Goal: Task Accomplishment & Management: Use online tool/utility

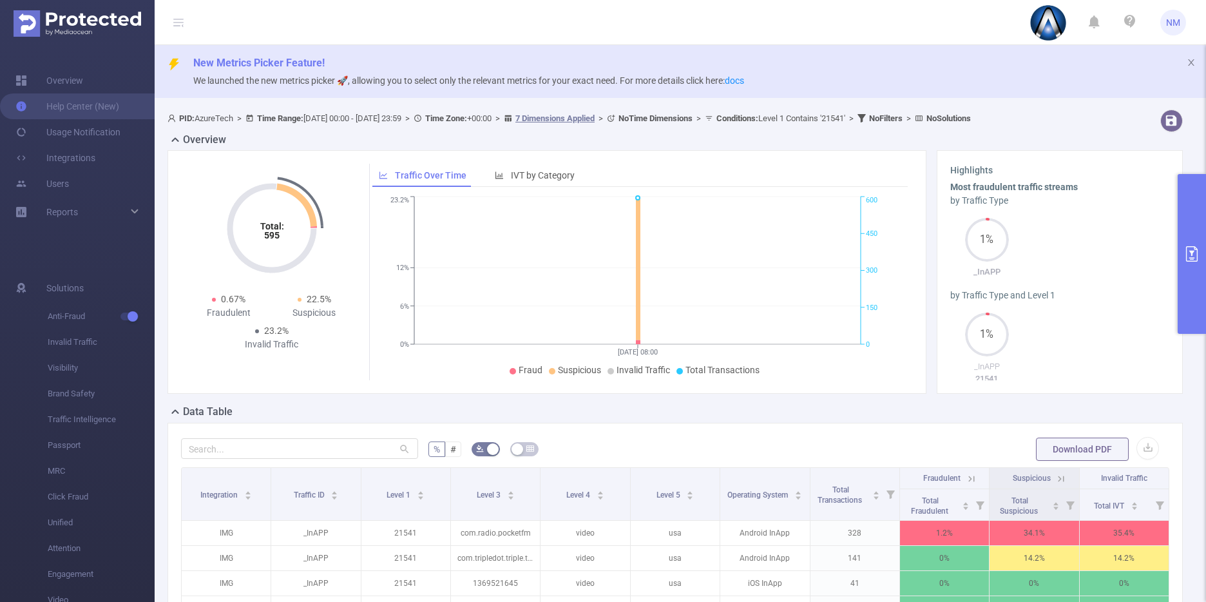
scroll to position [0, 3]
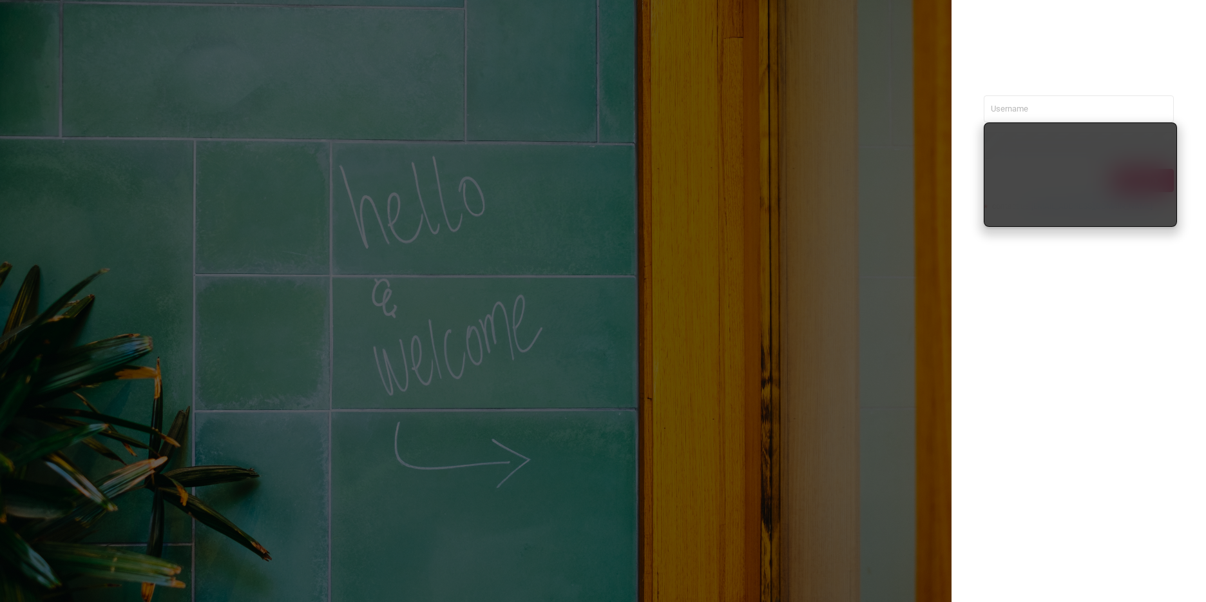
type input "[PERSON_NAME][EMAIL_ADDRESS][DOMAIN_NAME]"
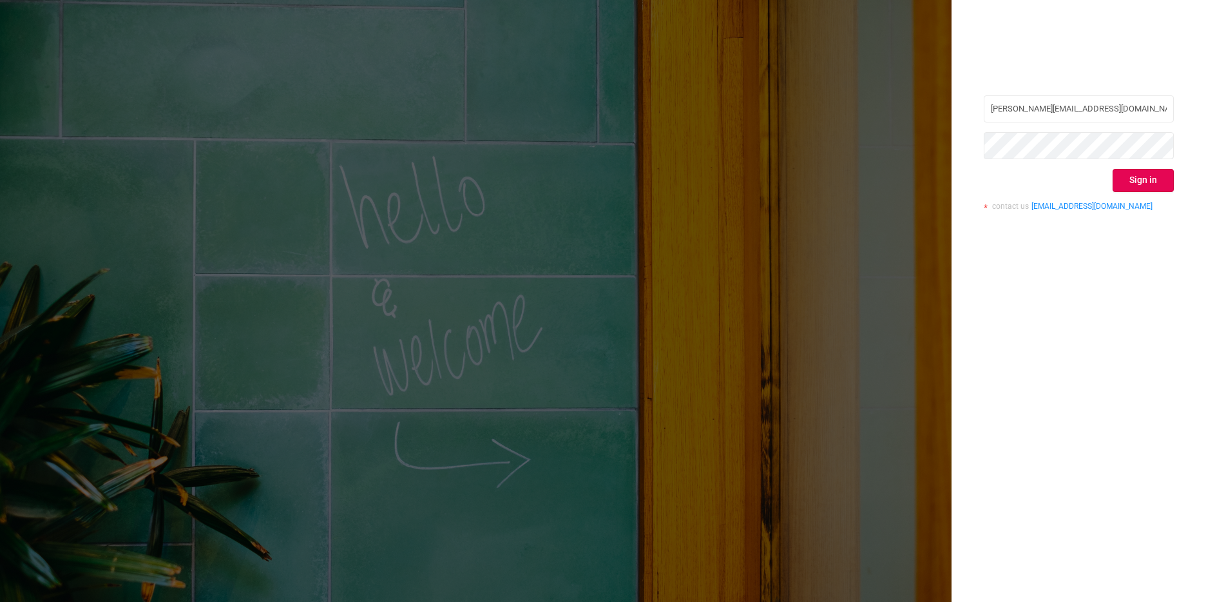
click at [1084, 330] on div "nathan@azuretech.io Sign in contact us info@protected.media" at bounding box center [1079, 301] width 254 height 602
click at [1145, 175] on button "Sign in" at bounding box center [1143, 180] width 61 height 23
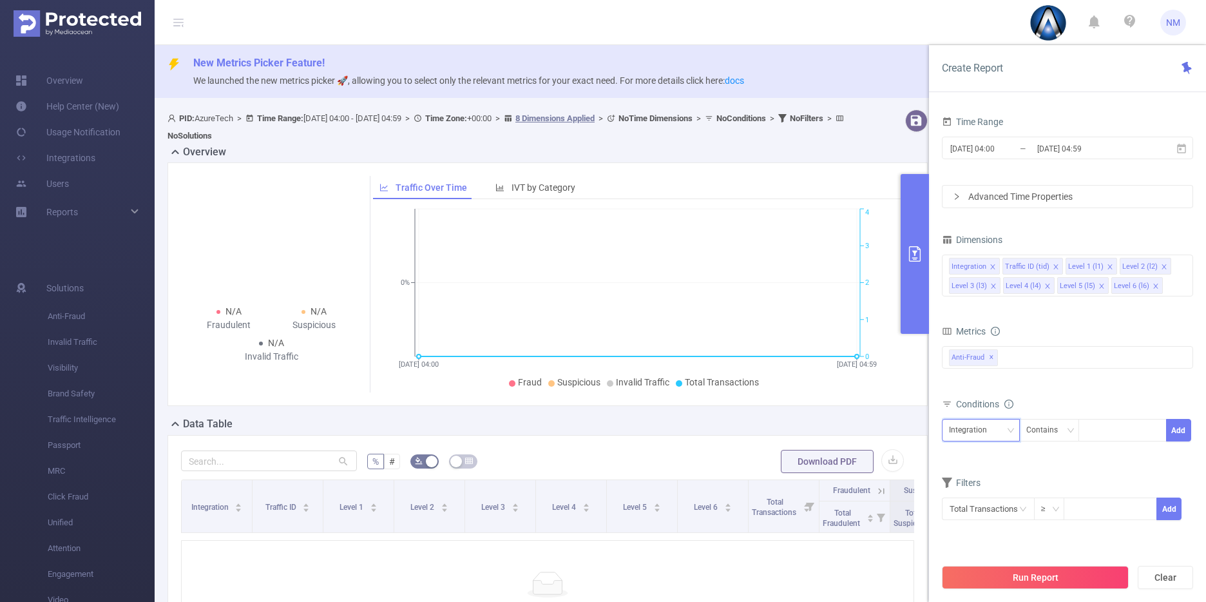
click at [1009, 433] on icon "icon: down" at bounding box center [1011, 430] width 8 height 8
click at [990, 349] on li "Level 3 (l3)" at bounding box center [981, 344] width 78 height 21
click at [1097, 434] on div at bounding box center [1123, 429] width 74 height 21
paste input "com.dencreak.spbook"
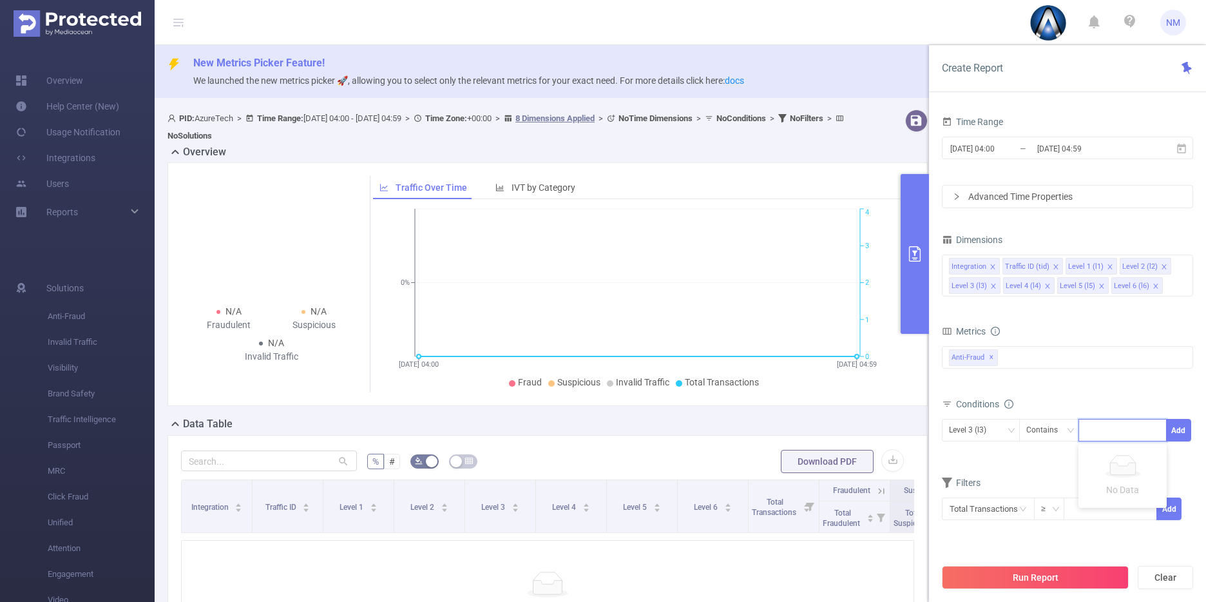
type input "com.dencreak.spbook"
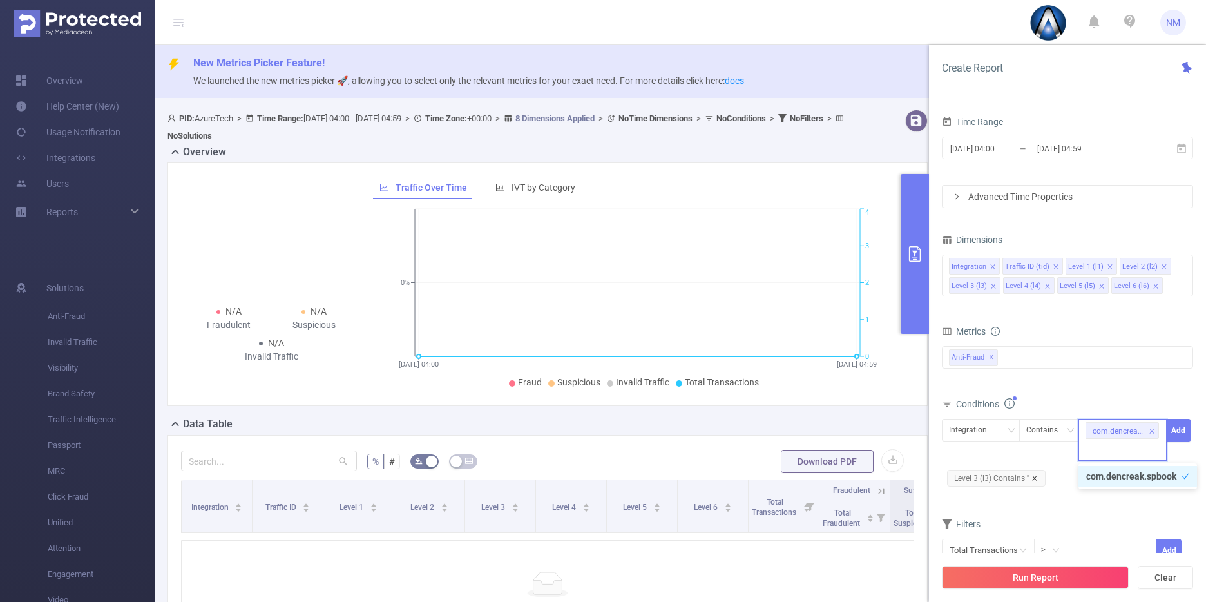
click at [1034, 474] on span "Level 3 (l3) Contains ''" at bounding box center [996, 478] width 99 height 17
click at [1184, 430] on button "Add" at bounding box center [1178, 430] width 25 height 23
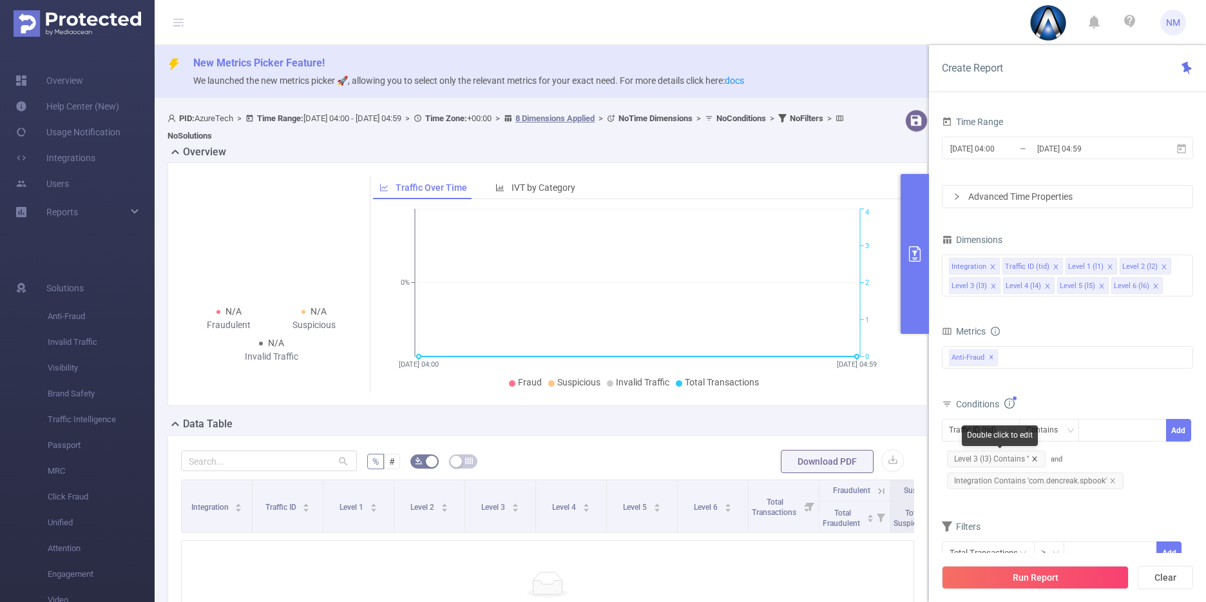
click at [1037, 461] on icon "icon: close" at bounding box center [1034, 458] width 6 height 6
click at [1037, 148] on input "2025-08-20 04:59" at bounding box center [1088, 148] width 104 height 17
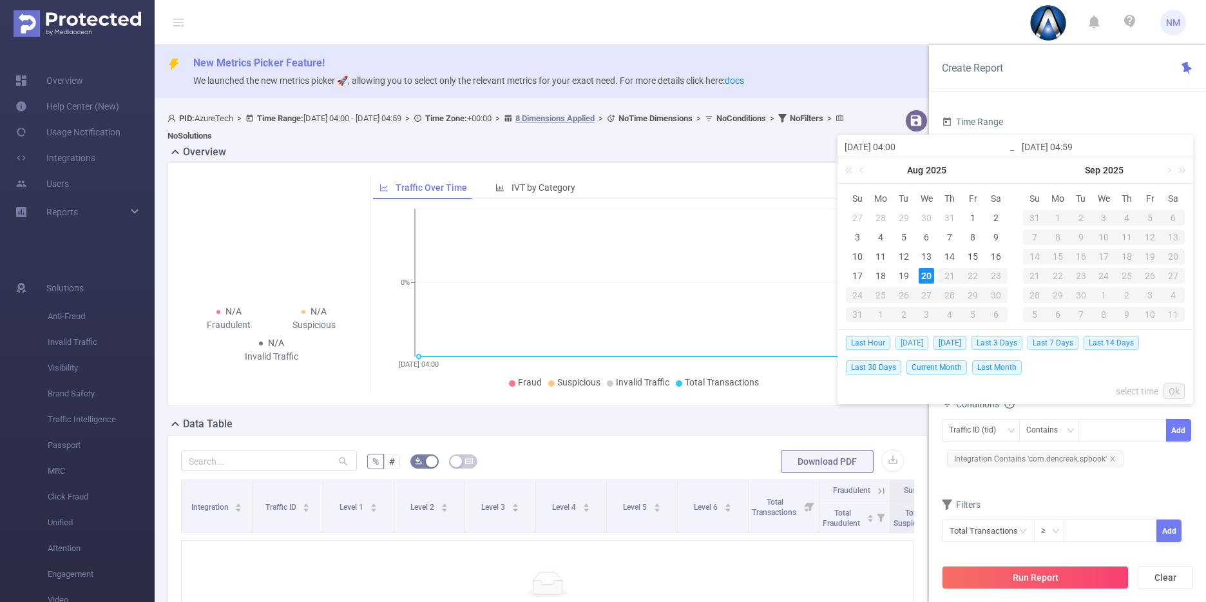
click at [914, 339] on span "Today" at bounding box center [912, 343] width 33 height 14
type input "2025-08-20 00:00"
type input "2025-08-20 23:59"
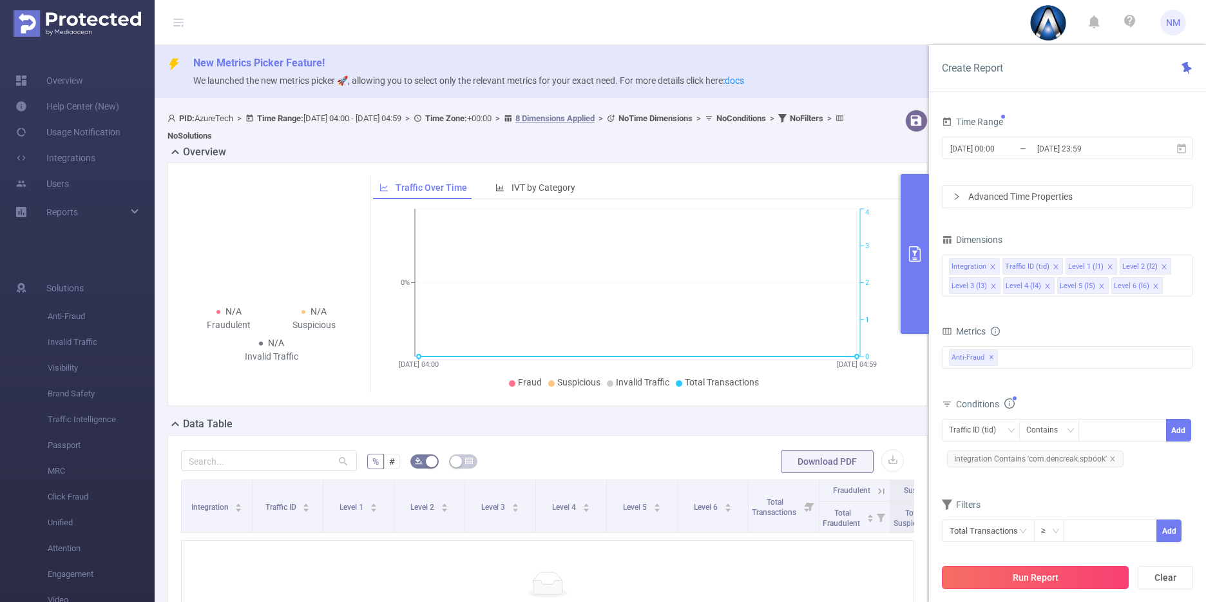
click at [1027, 566] on button "Run Report" at bounding box center [1035, 577] width 187 height 23
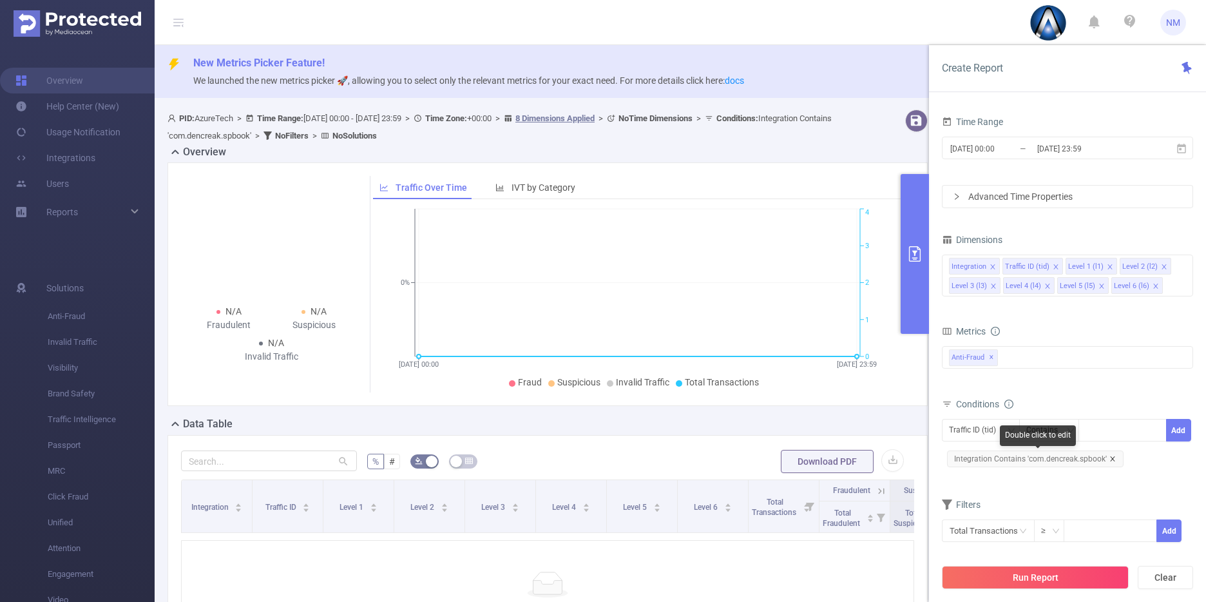
click at [1111, 457] on icon "icon: close" at bounding box center [1112, 458] width 6 height 6
click at [1021, 579] on button "Run Report" at bounding box center [1035, 577] width 187 height 23
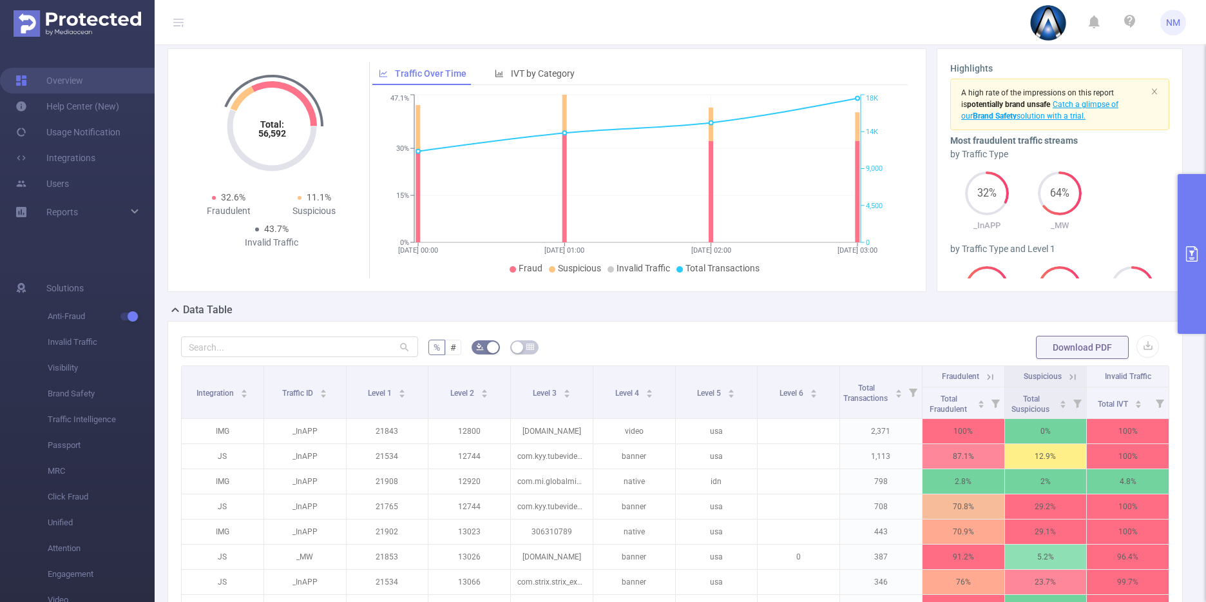
scroll to position [106, 0]
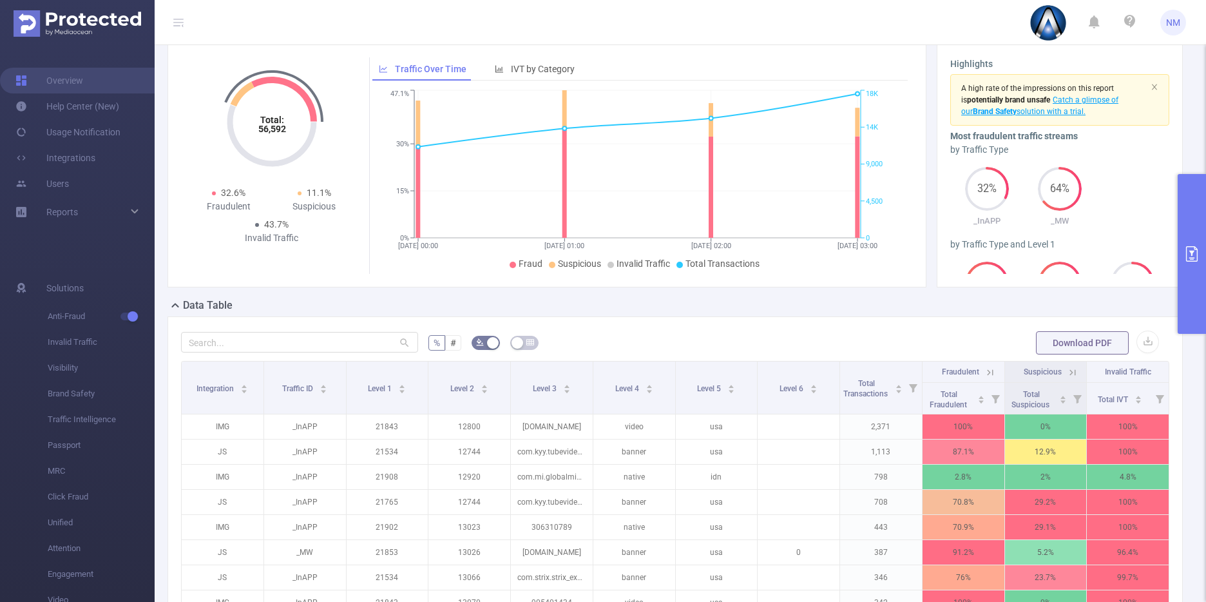
click at [1190, 267] on button "primary" at bounding box center [1192, 254] width 28 height 160
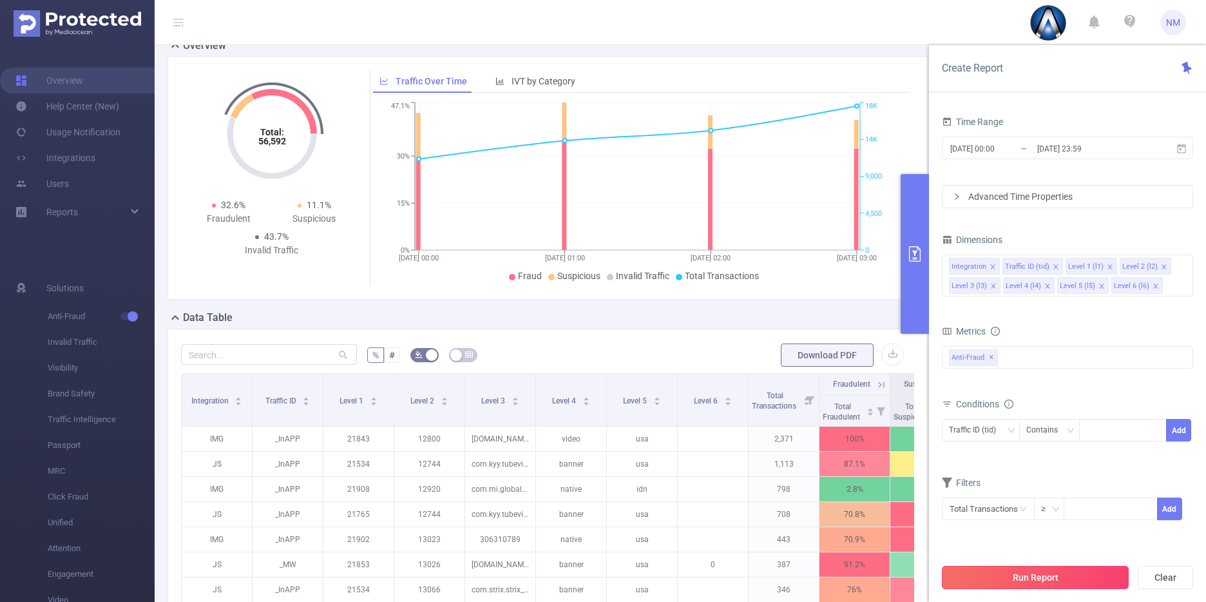
click at [1044, 573] on button "Run Report" at bounding box center [1035, 577] width 187 height 23
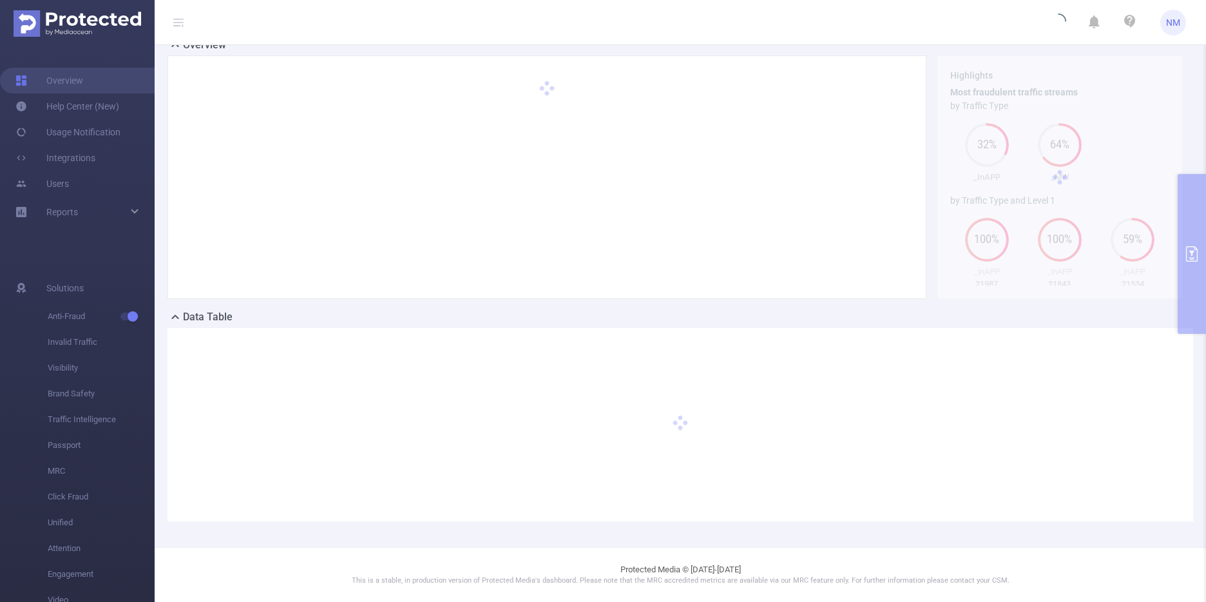
scroll to position [94, 0]
click at [1187, 314] on div "PID: AzureTech > Time Range: 2025-08-20 00:00 - 2025-08-20 23:59 > Time Zone: +…" at bounding box center [680, 278] width 1051 height 537
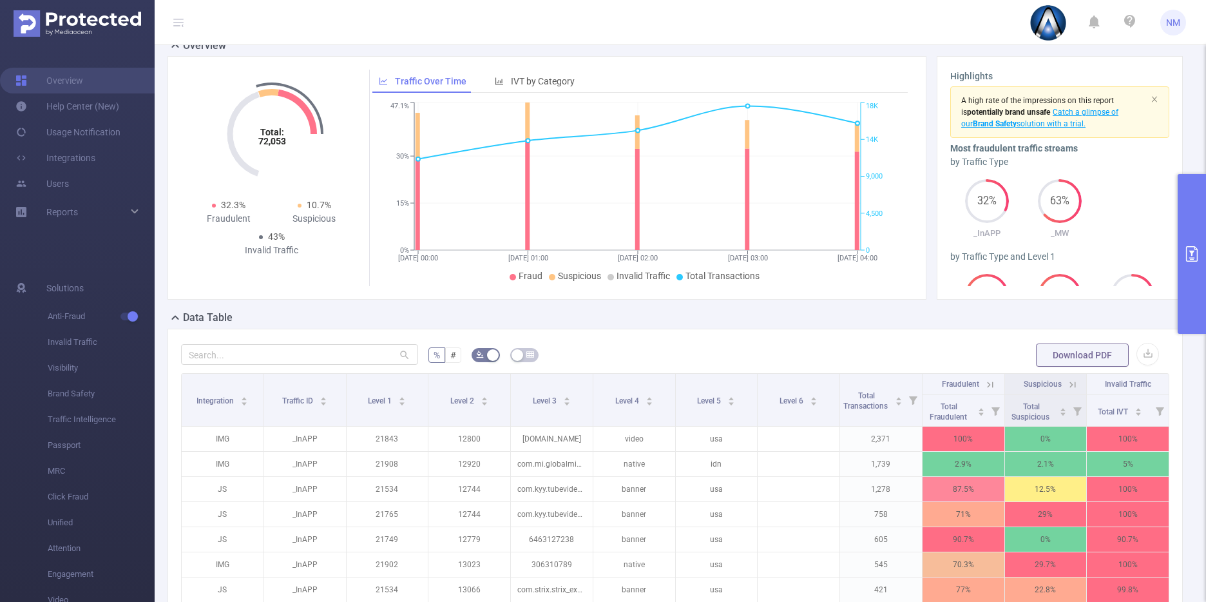
click at [1187, 314] on button "primary" at bounding box center [1192, 254] width 28 height 160
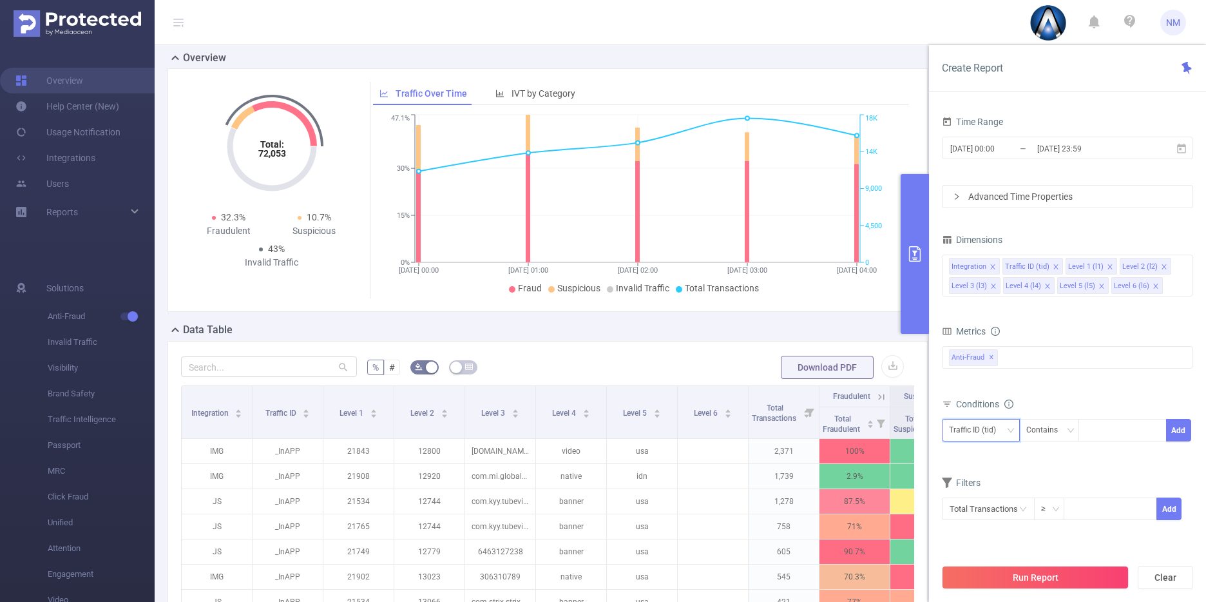
click at [975, 419] on div "Traffic ID (tid)" at bounding box center [977, 429] width 56 height 21
click at [979, 345] on li "Level 3 (l3)" at bounding box center [981, 344] width 78 height 21
click at [1091, 434] on input at bounding box center [1089, 430] width 6 height 17
paste input "com.dencreak.spbook"
type input "com.dencreak.spbook"
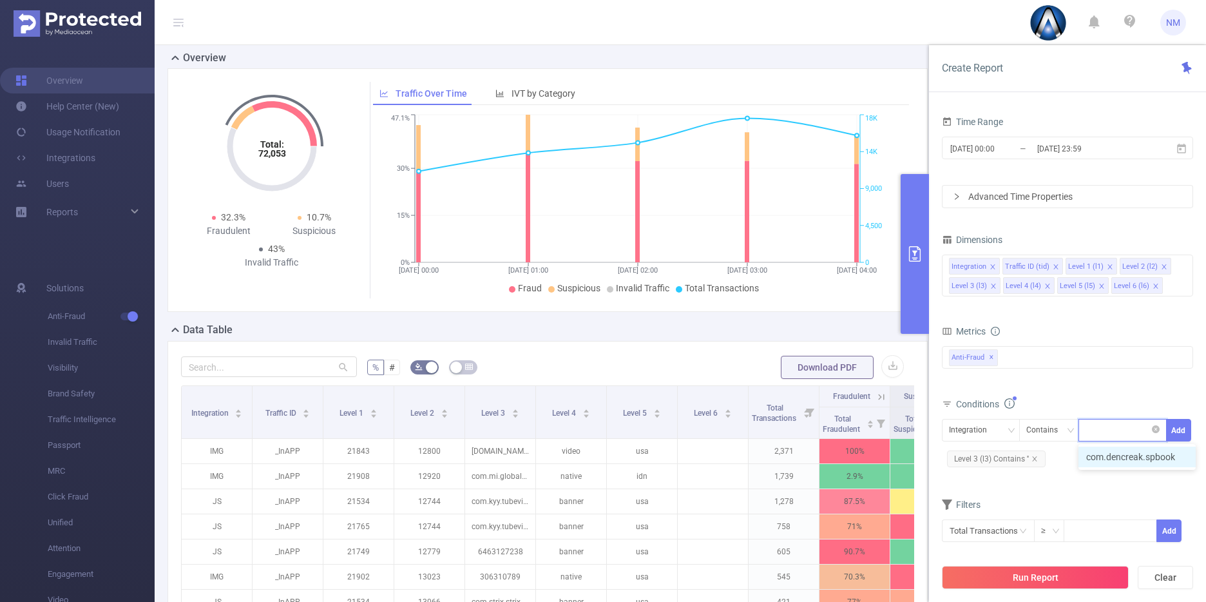
scroll to position [0, 0]
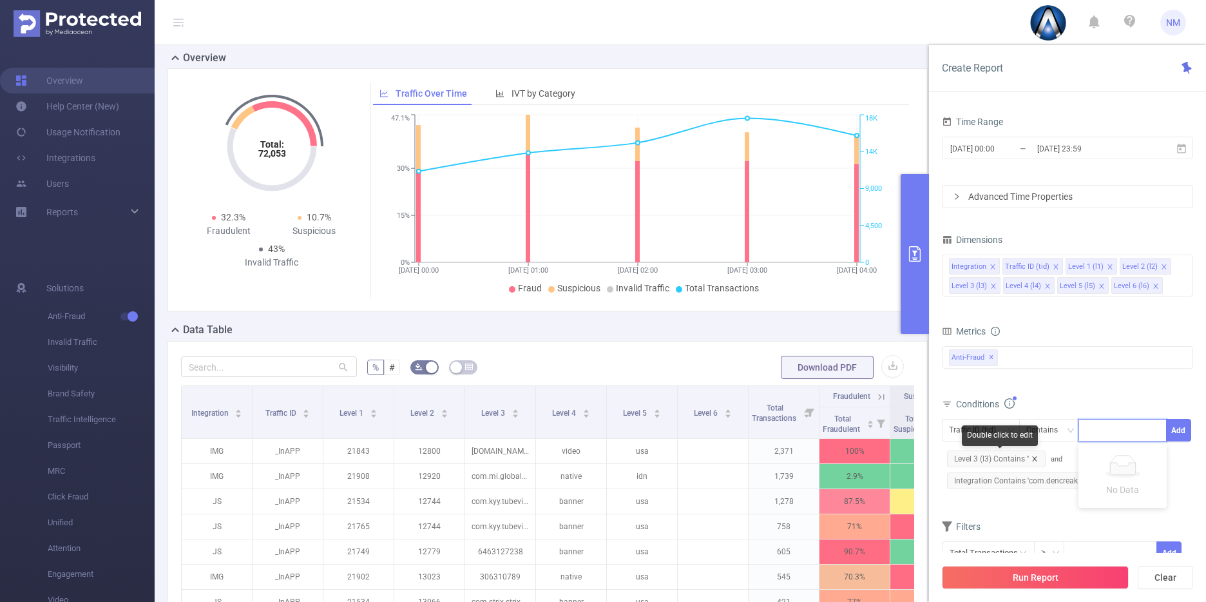
click at [1037, 458] on icon "icon: close" at bounding box center [1034, 458] width 6 height 6
click at [1025, 572] on button "Run Report" at bounding box center [1035, 577] width 187 height 23
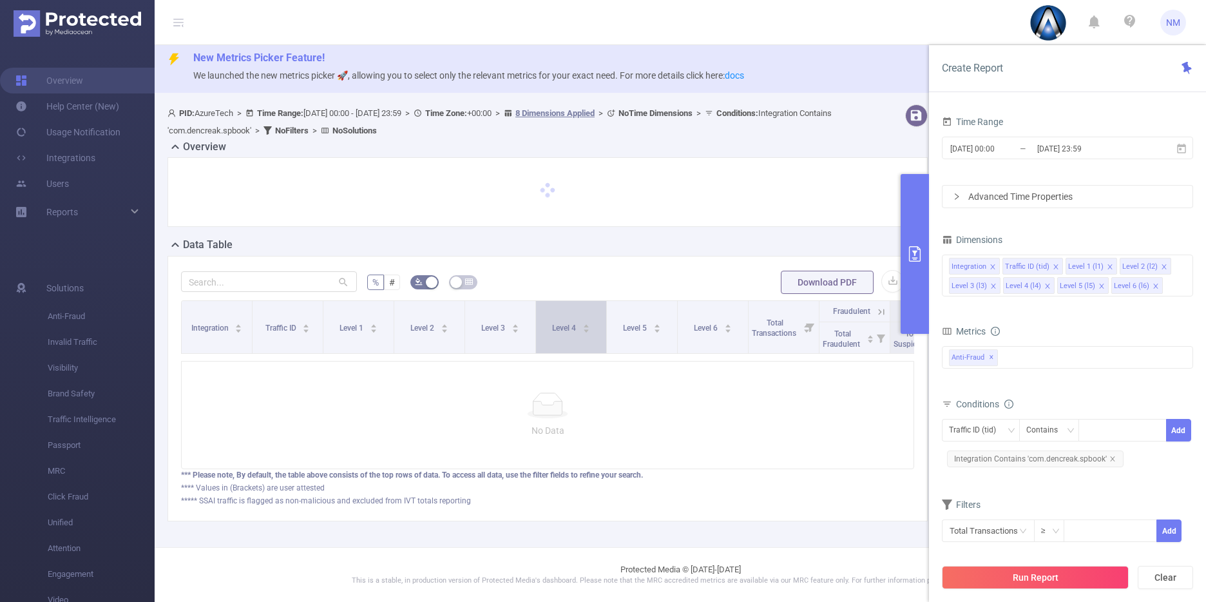
scroll to position [94, 0]
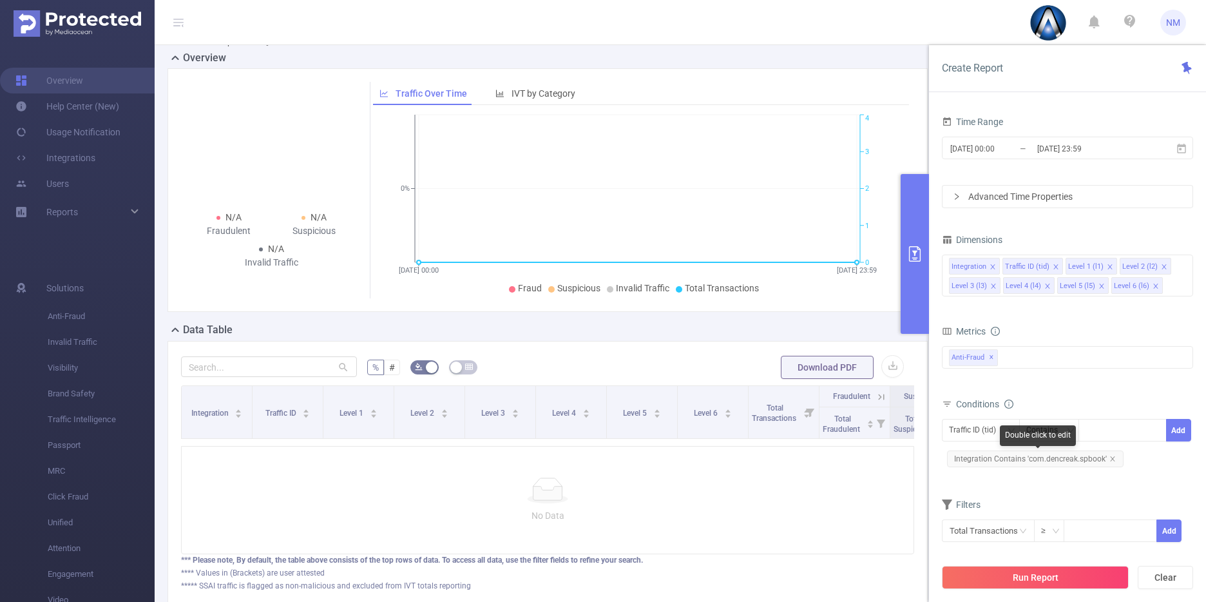
click at [1109, 454] on span "Integration Contains 'com.dencreak.spbook'" at bounding box center [1035, 458] width 177 height 17
click at [1110, 456] on icon "icon: close" at bounding box center [1112, 458] width 6 height 6
click at [972, 434] on div "Traffic ID (tid)" at bounding box center [977, 429] width 56 height 21
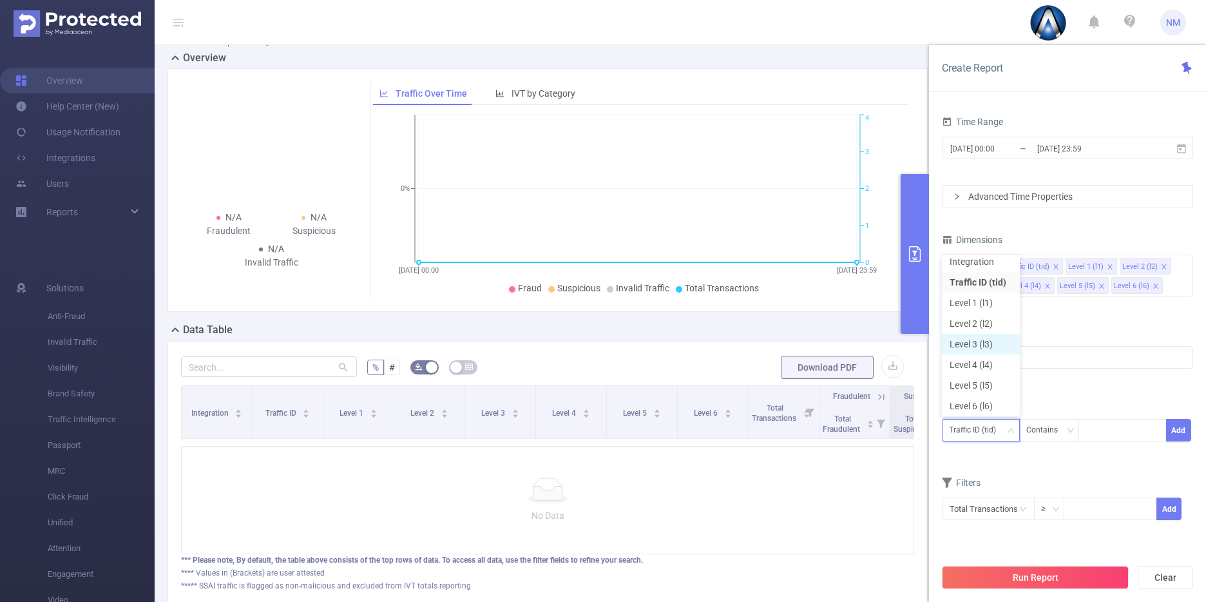
click at [993, 340] on li "Level 3 (l3)" at bounding box center [981, 344] width 78 height 21
click at [1096, 428] on div at bounding box center [1123, 429] width 74 height 21
paste input "com.dencreak.spbook"
type input "com.dencreak.spbook"
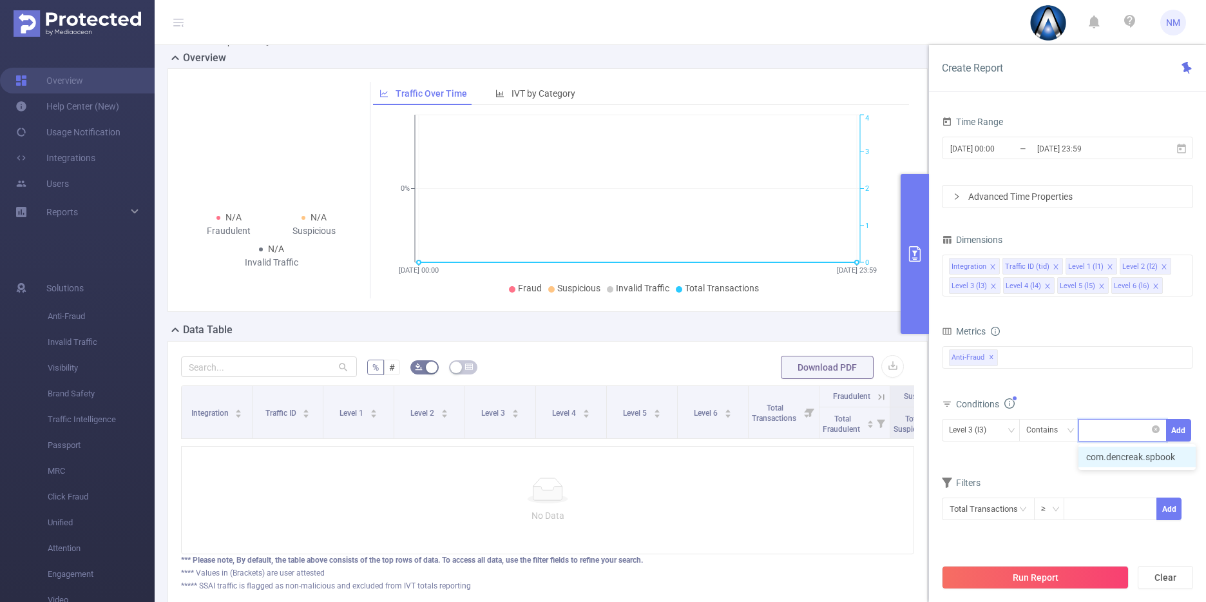
scroll to position [0, 0]
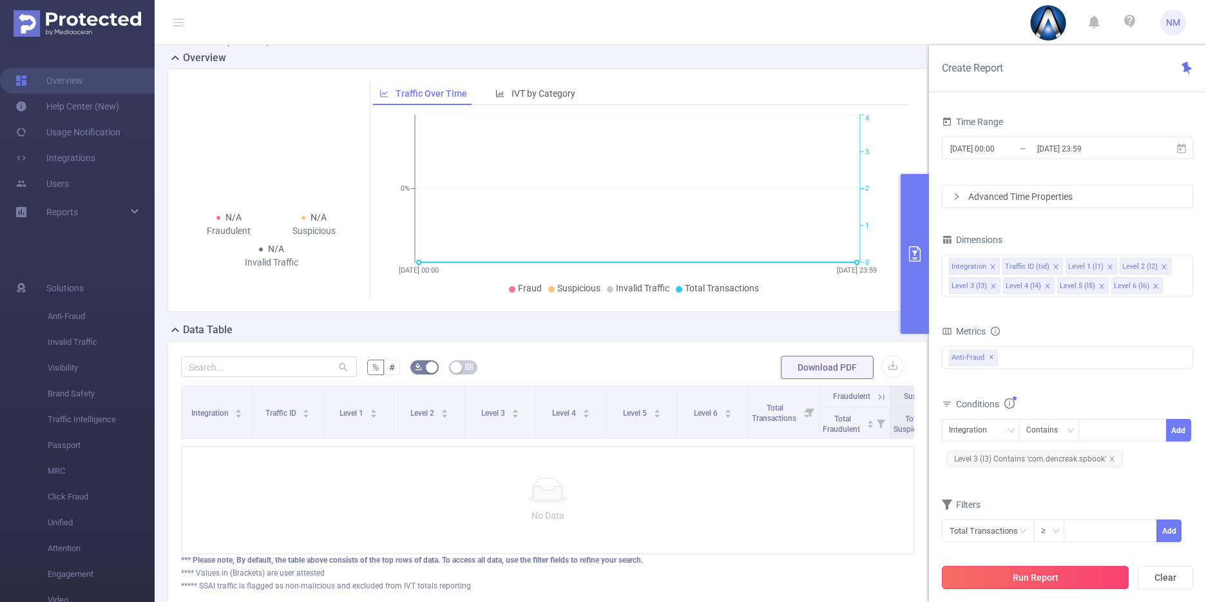
click at [1022, 580] on button "Run Report" at bounding box center [1035, 577] width 187 height 23
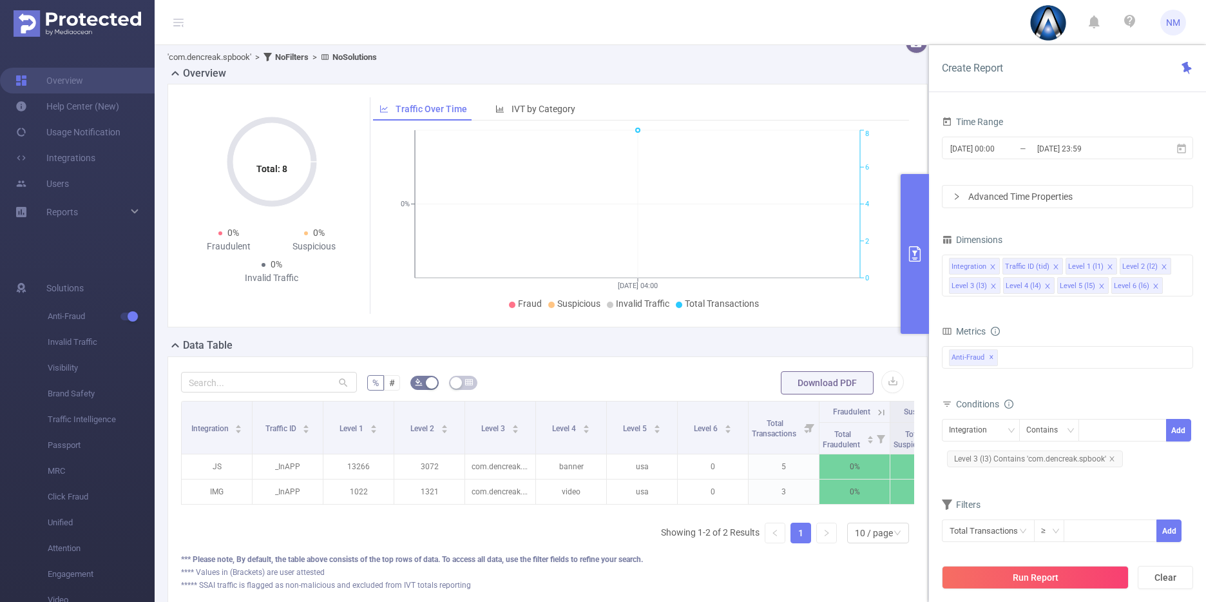
click at [914, 282] on button "primary" at bounding box center [915, 254] width 28 height 160
